Goal: Information Seeking & Learning: Learn about a topic

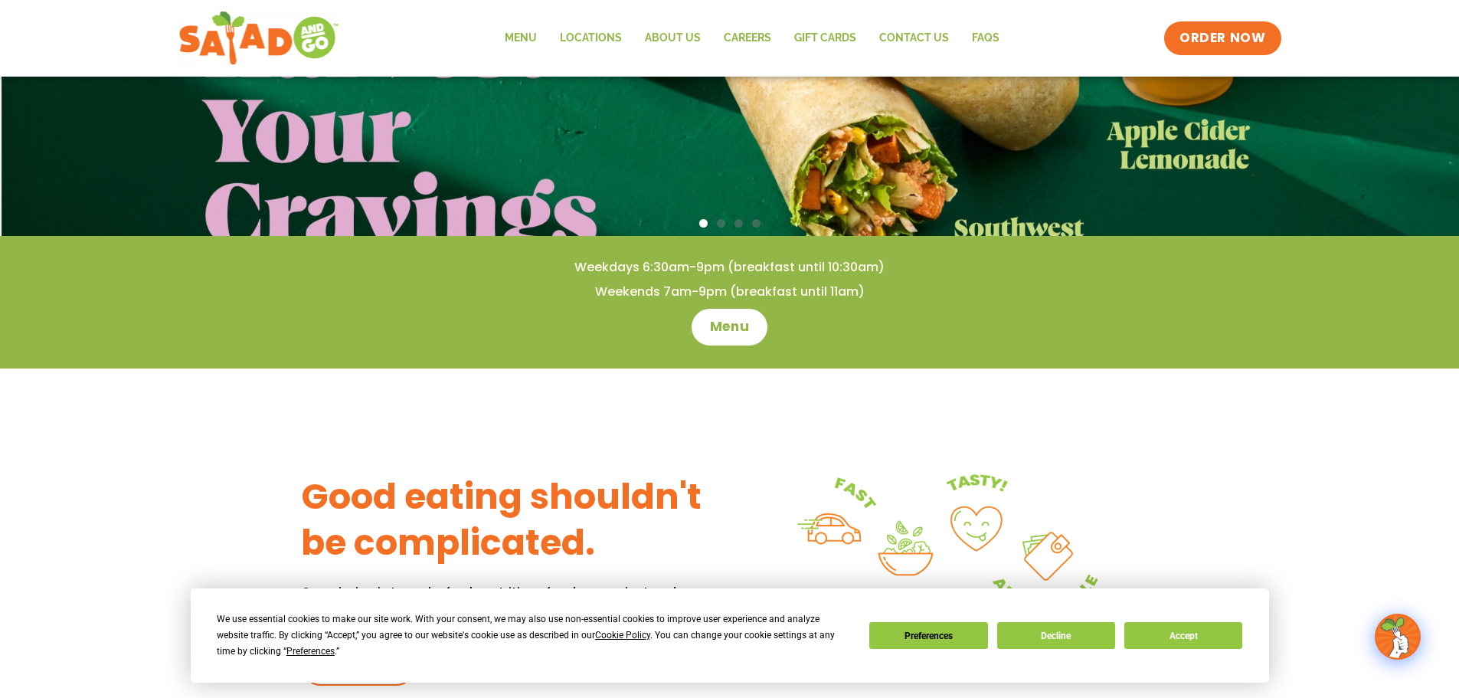
scroll to position [306, 0]
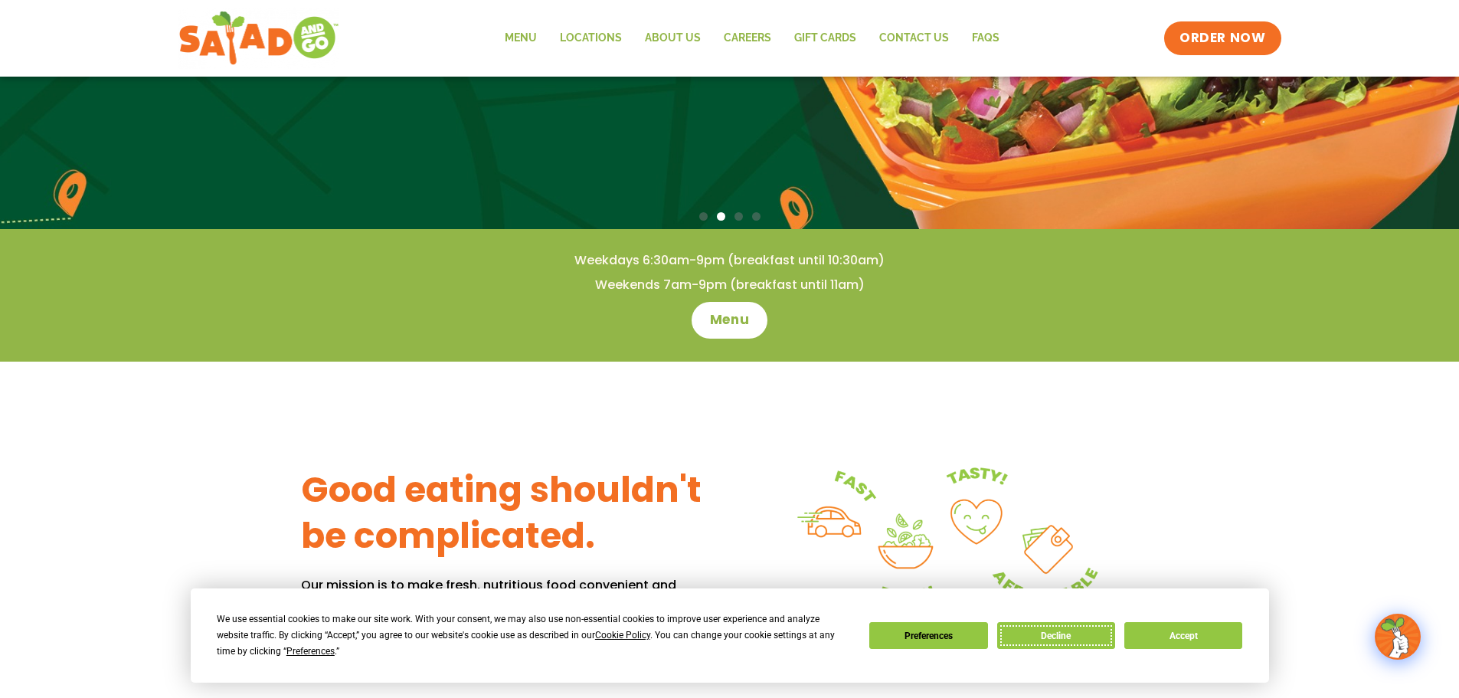
click at [1051, 636] on button "Decline" at bounding box center [1056, 635] width 118 height 27
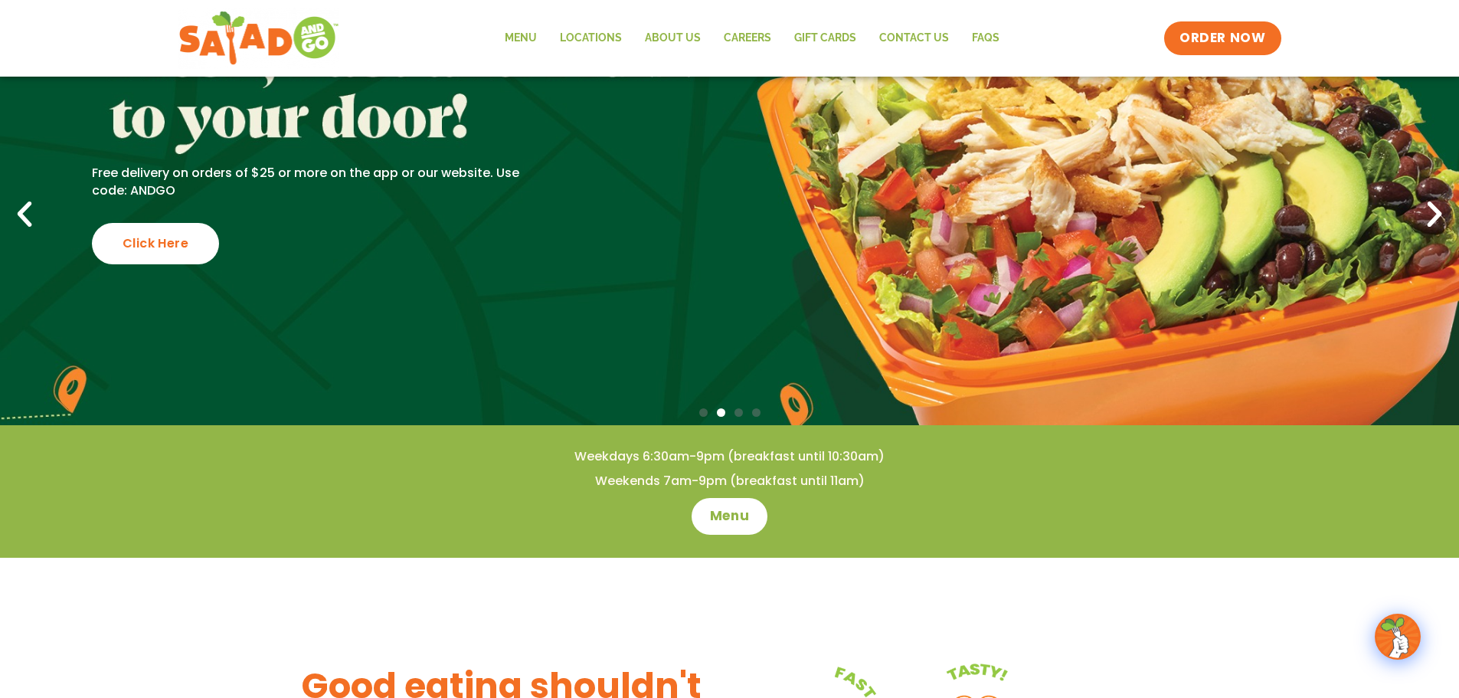
scroll to position [0, 0]
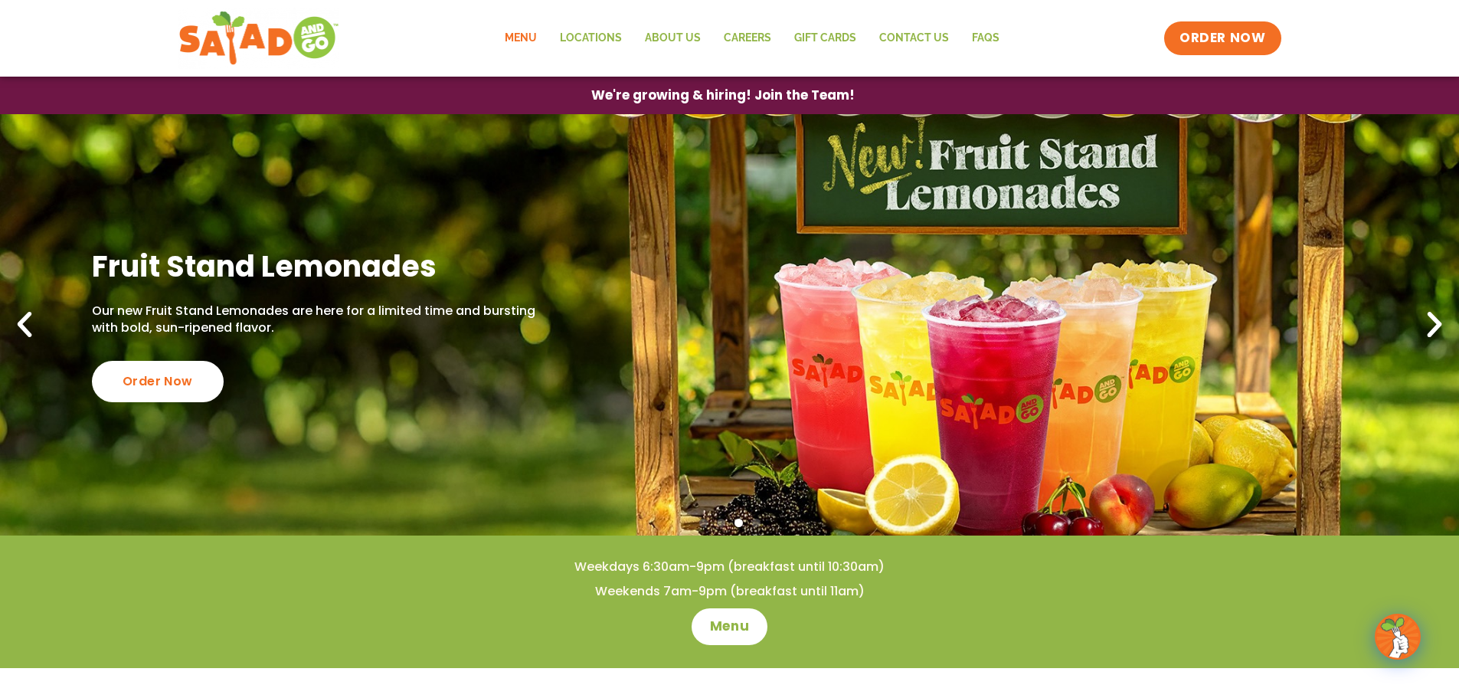
click at [531, 39] on link "Menu" at bounding box center [520, 38] width 55 height 35
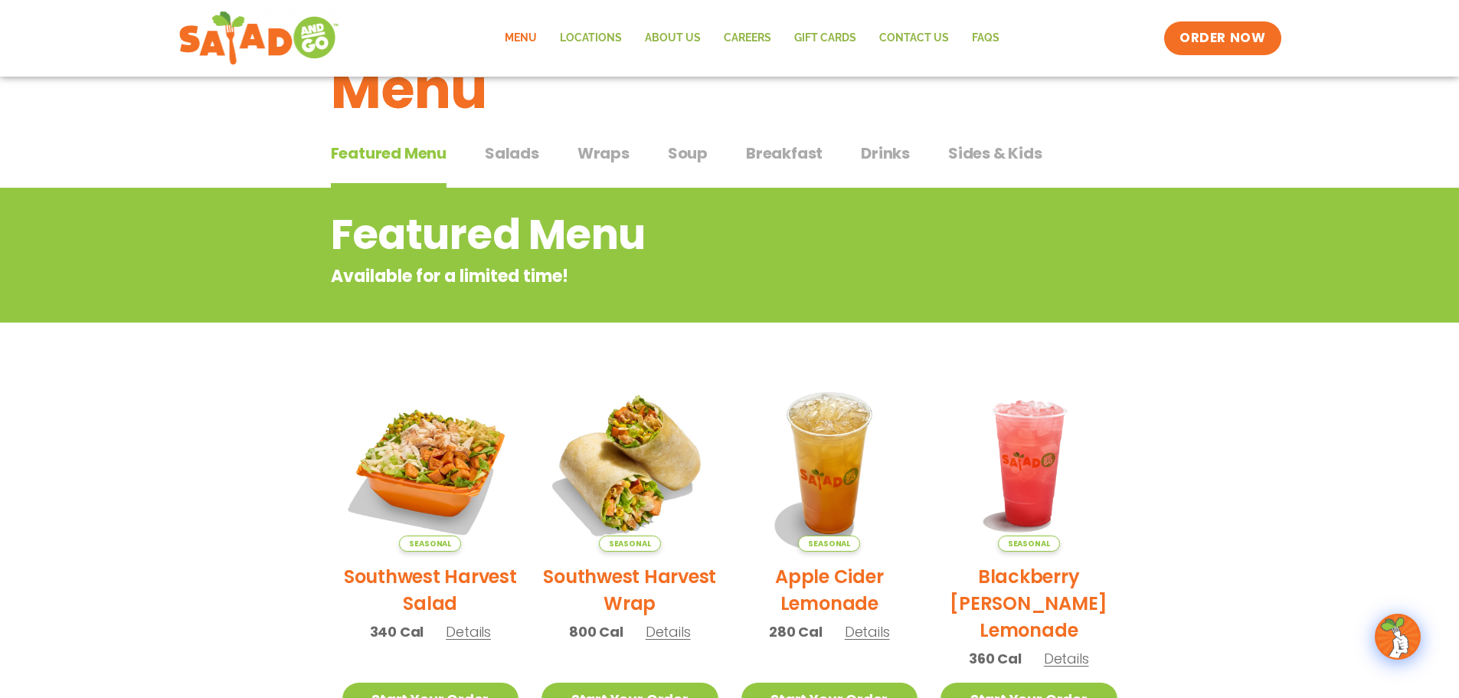
scroll to position [55, 0]
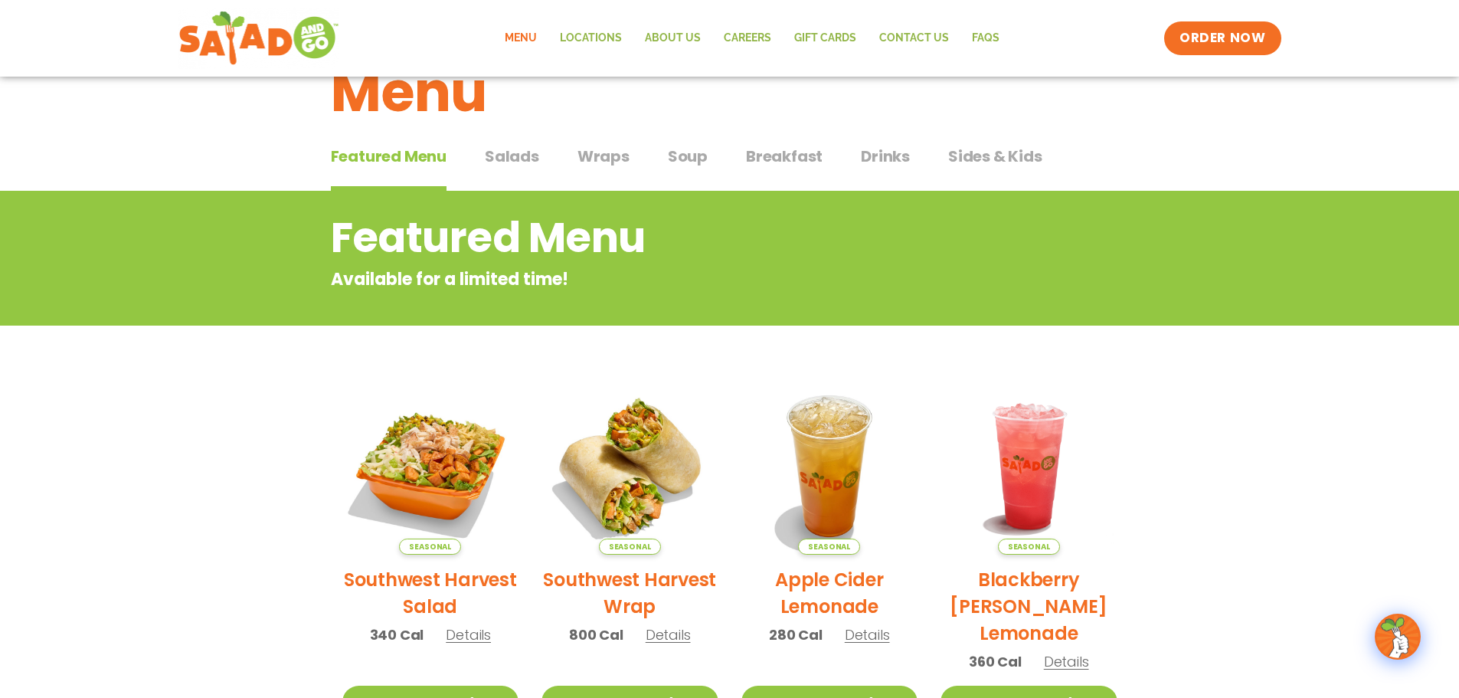
click at [691, 159] on span "Soup" at bounding box center [688, 156] width 40 height 23
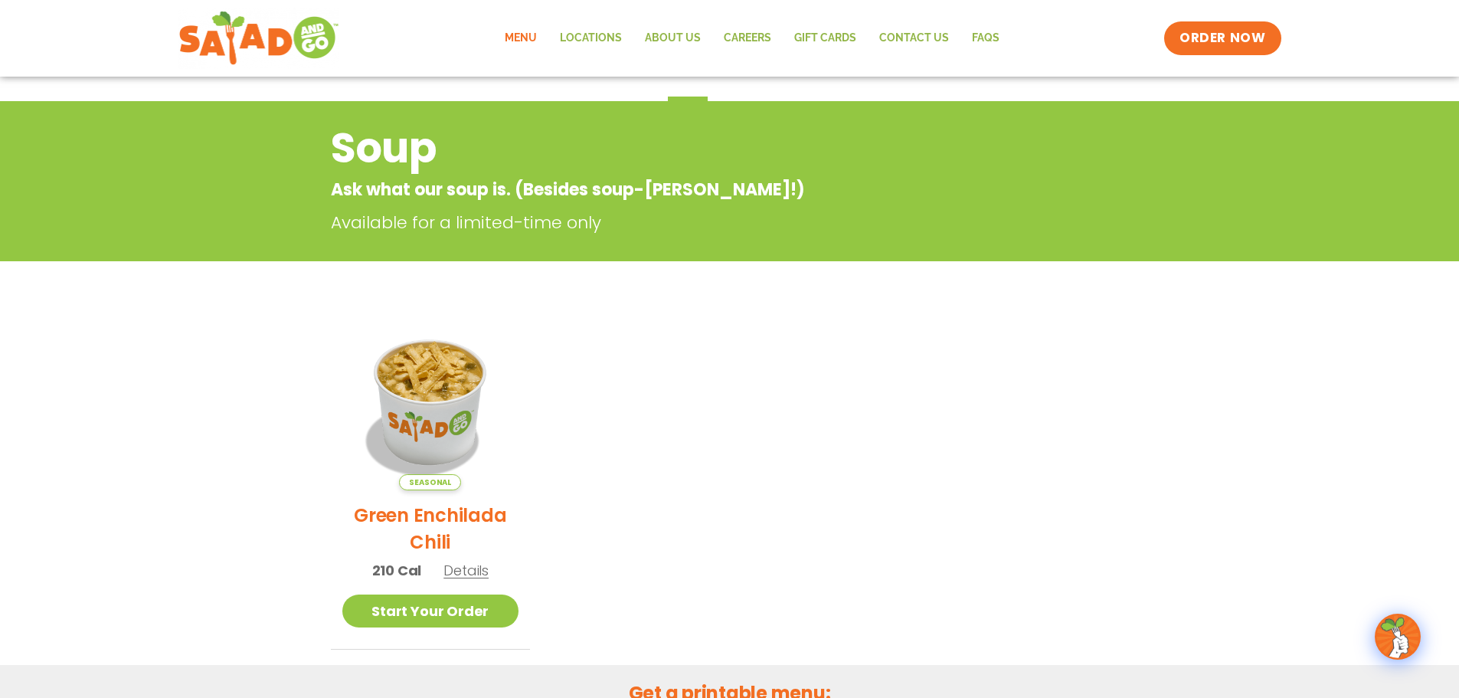
scroll to position [132, 0]
